Goal: Task Accomplishment & Management: Use online tool/utility

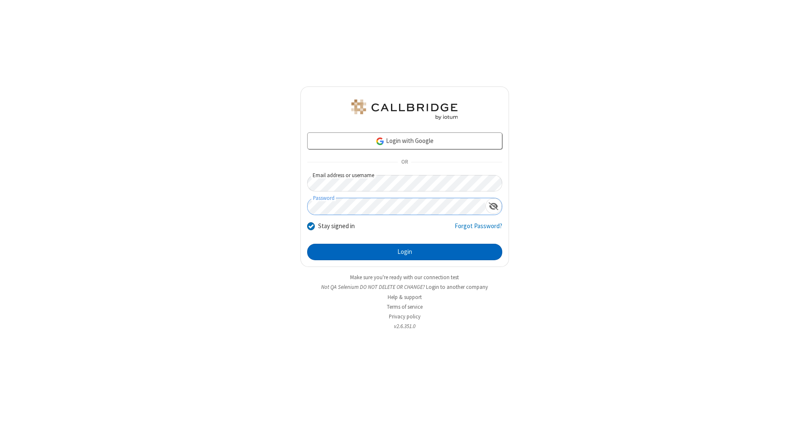
click at [405, 252] on button "Login" at bounding box center [404, 252] width 195 height 17
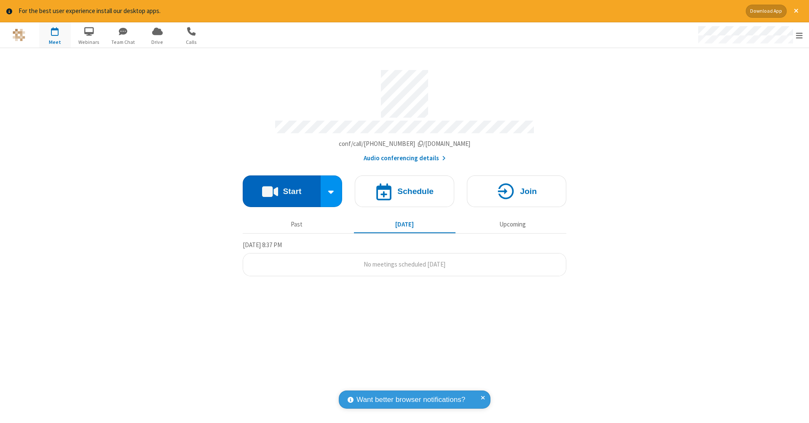
click at [282, 187] on button "Start" at bounding box center [282, 191] width 78 height 32
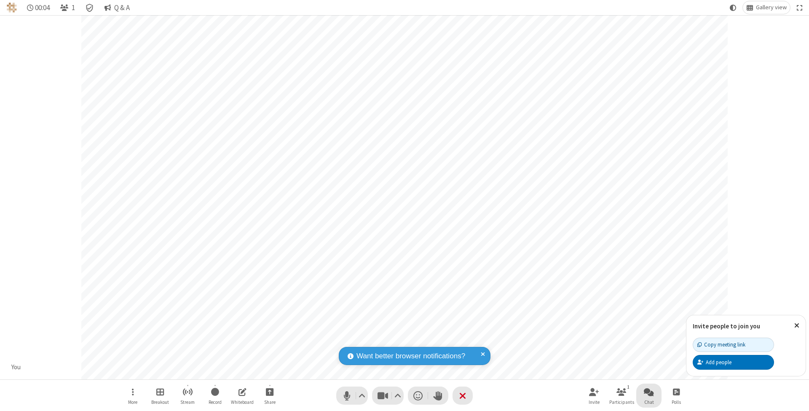
click at [649, 392] on span "Open chat" at bounding box center [649, 392] width 10 height 11
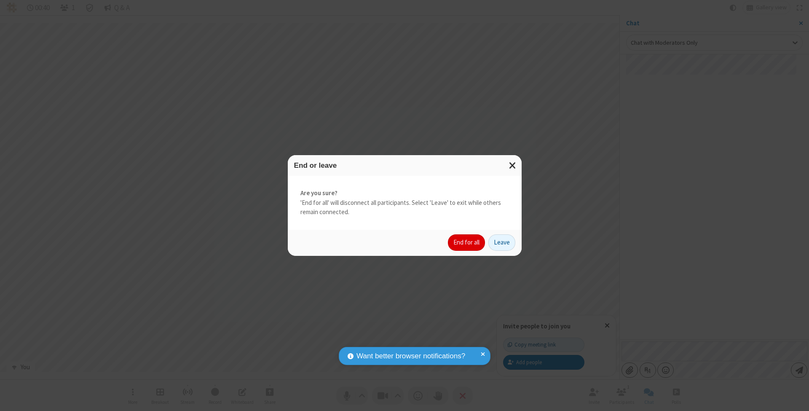
click at [467, 242] on button "End for all" at bounding box center [466, 242] width 37 height 17
